Goal: Information Seeking & Learning: Learn about a topic

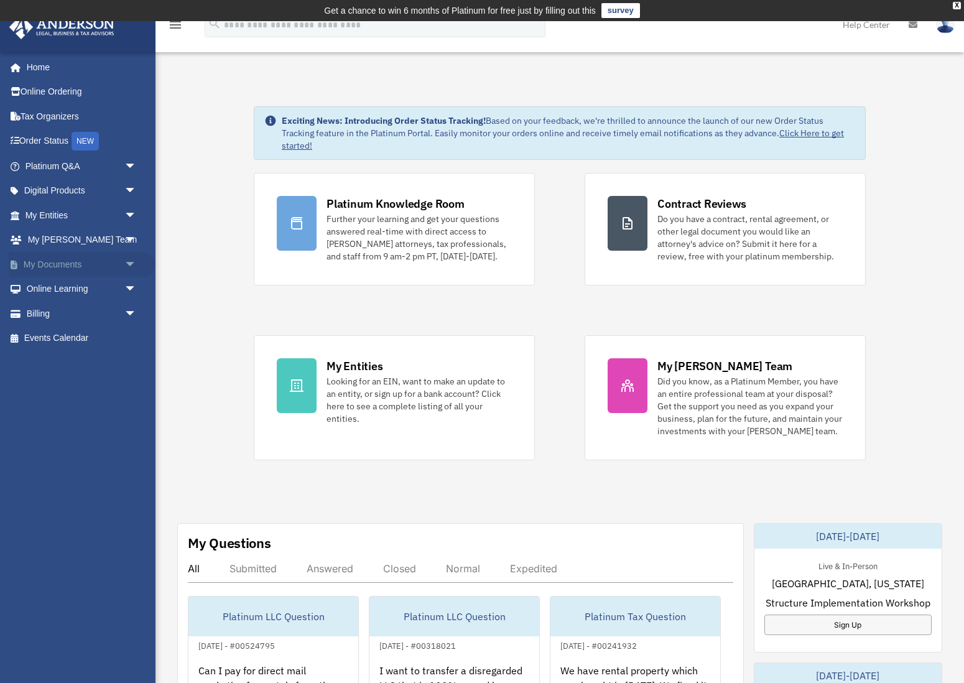
click at [133, 259] on span "arrow_drop_down" at bounding box center [136, 265] width 25 height 26
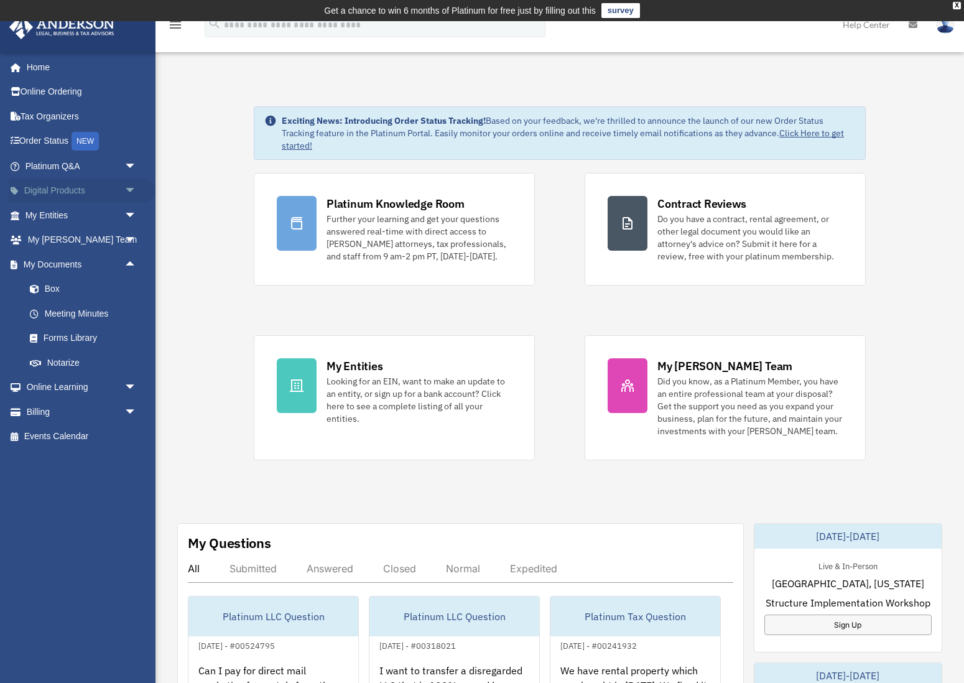
click at [125, 189] on span "arrow_drop_down" at bounding box center [136, 192] width 25 height 26
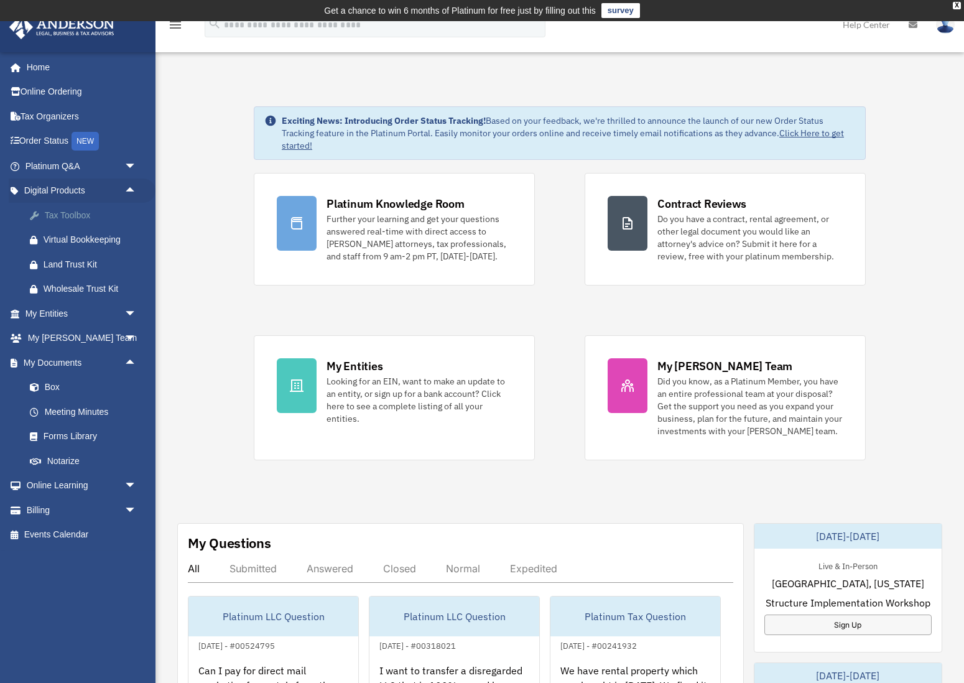
click at [75, 216] on div "Tax Toolbox" at bounding box center [92, 216] width 96 height 16
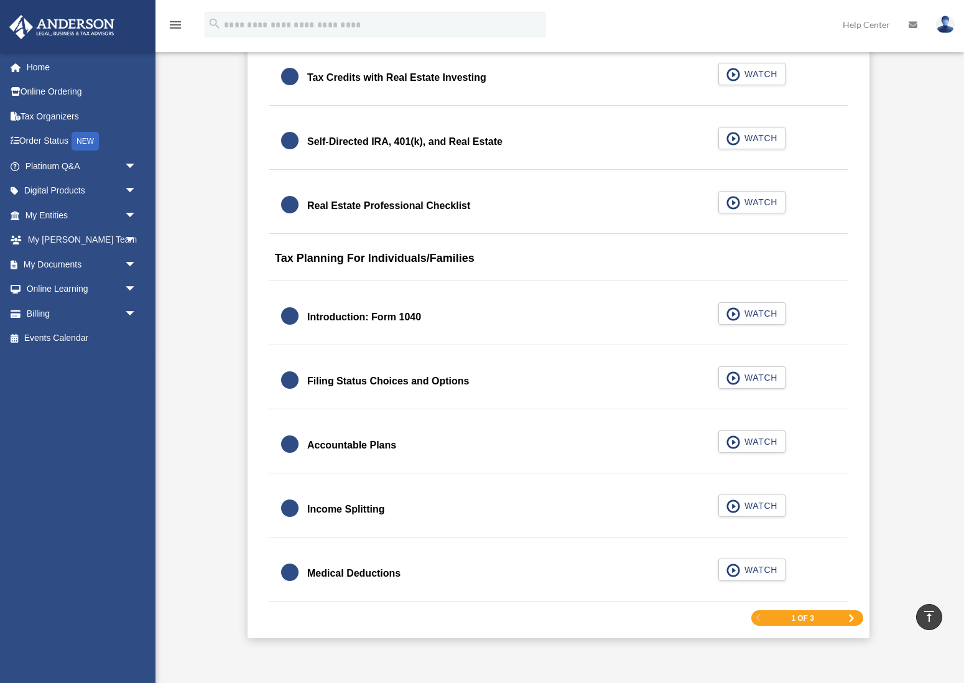
scroll to position [1636, 0]
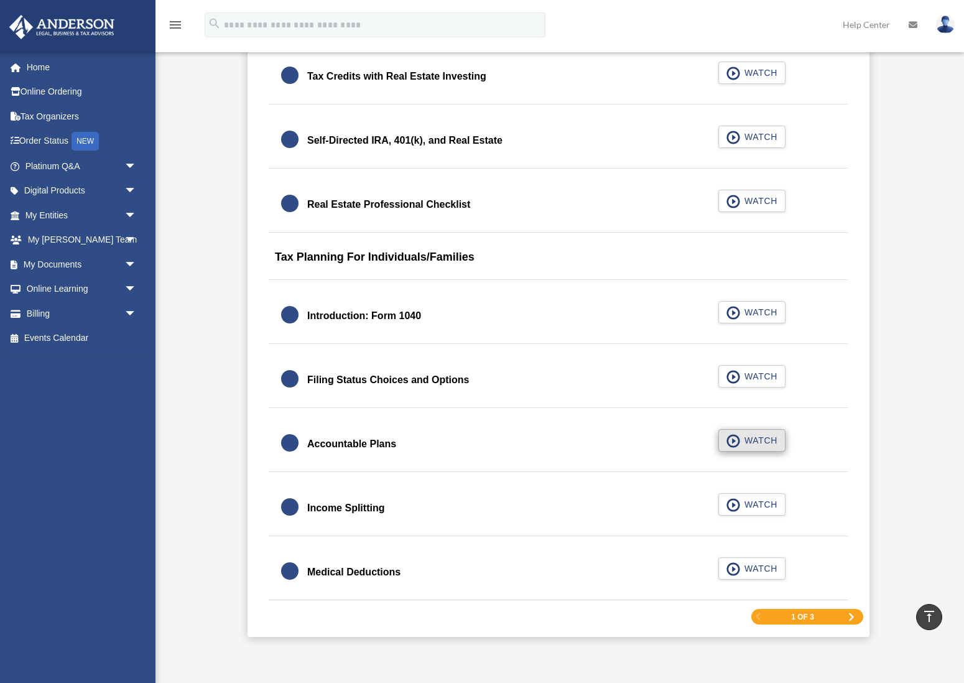
click at [743, 444] on span "WATCH" at bounding box center [759, 440] width 37 height 12
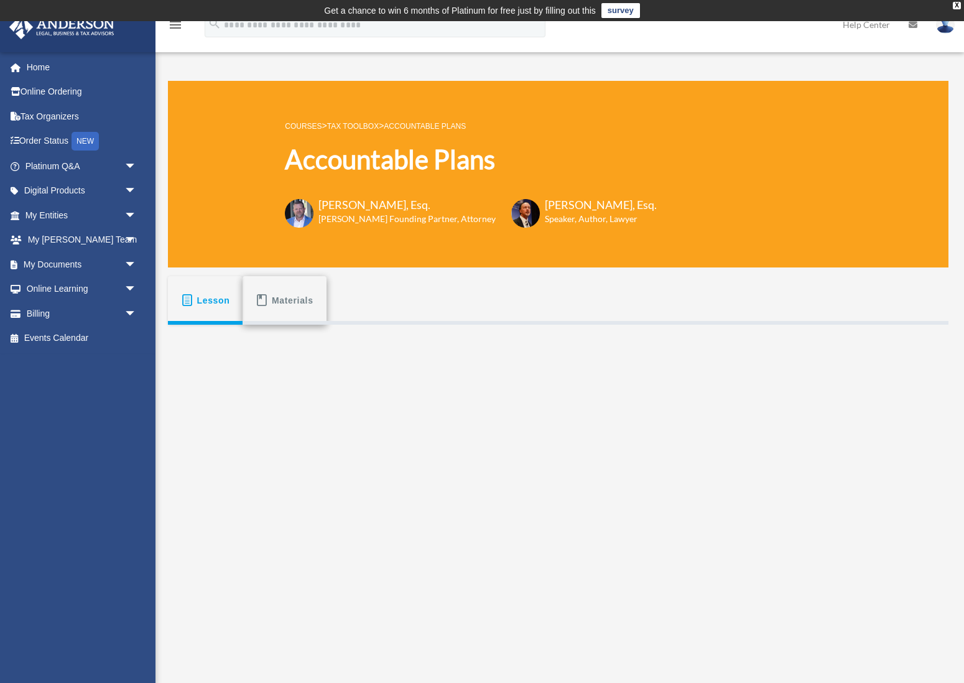
click at [297, 290] on span "Materials" at bounding box center [293, 300] width 42 height 22
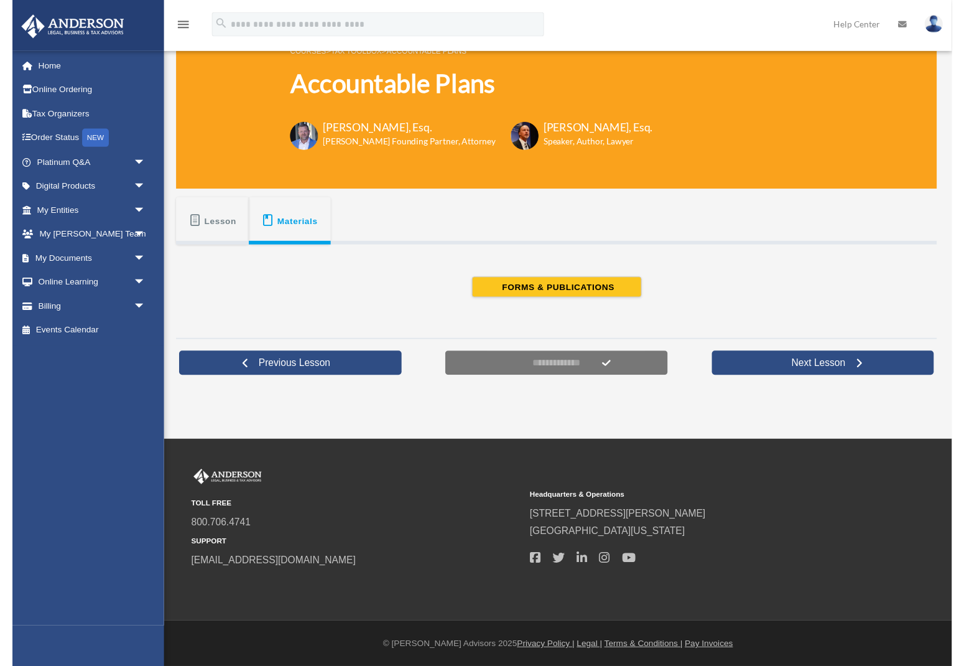
scroll to position [73, 0]
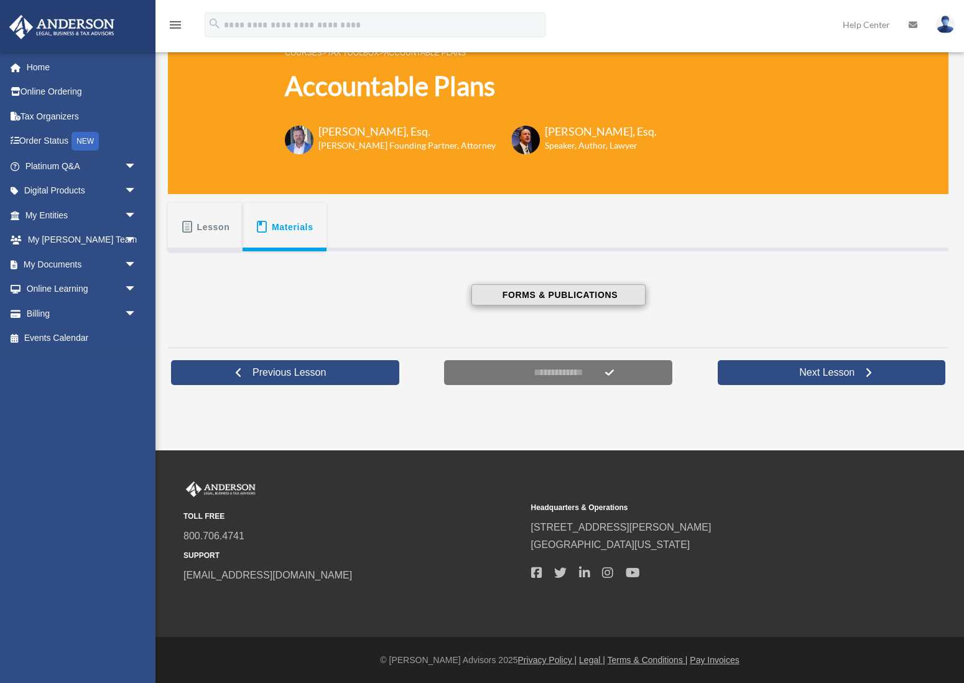
click at [562, 294] on span "FORMS & PUBLICATIONS" at bounding box center [558, 295] width 119 height 12
